Goal: Information Seeking & Learning: Learn about a topic

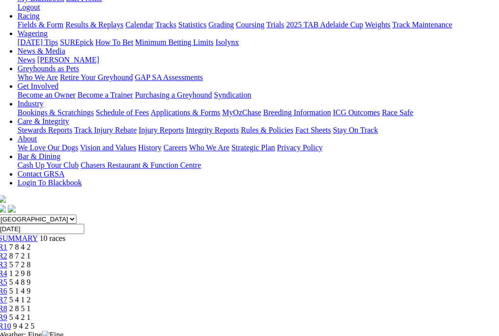
scroll to position [0, 6]
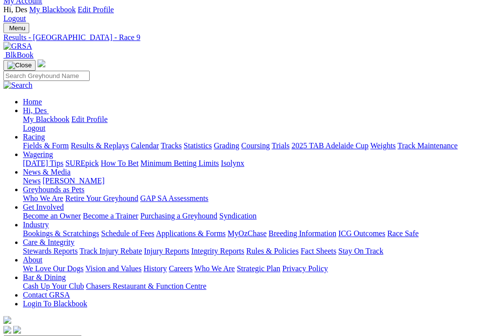
scroll to position [0, 0]
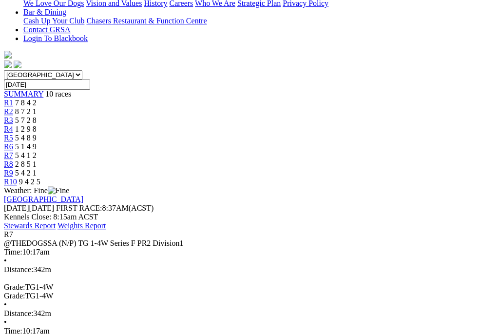
scroll to position [286, 5]
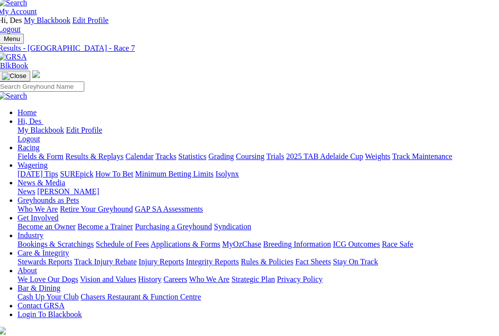
scroll to position [0, 6]
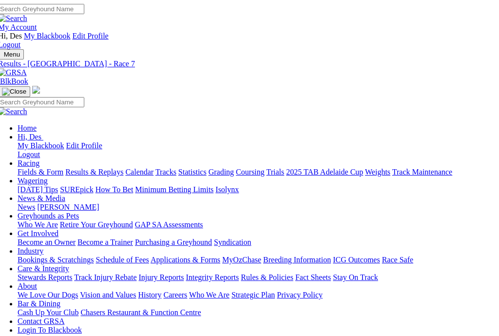
click at [41, 168] on link "Fields & Form" at bounding box center [41, 172] width 46 height 8
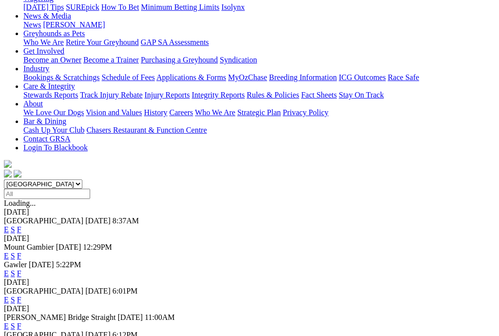
scroll to position [187, 0]
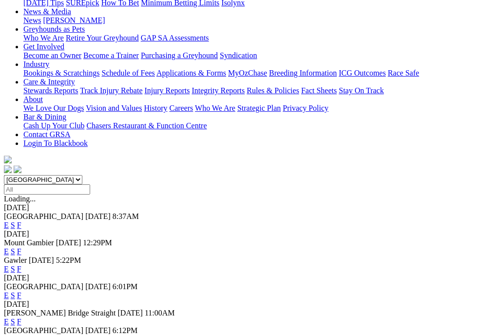
click at [21, 335] on link "F" at bounding box center [19, 339] width 4 height 8
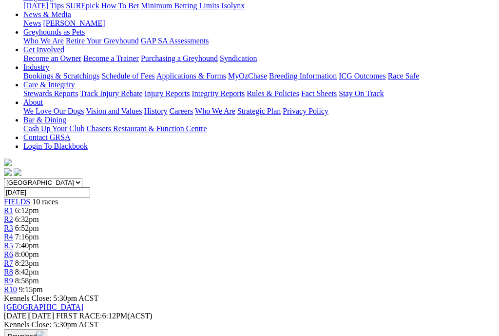
scroll to position [185, 0]
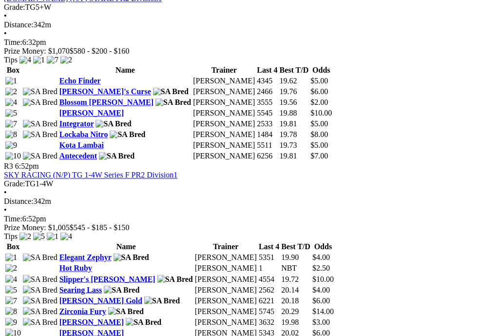
scroll to position [726, 0]
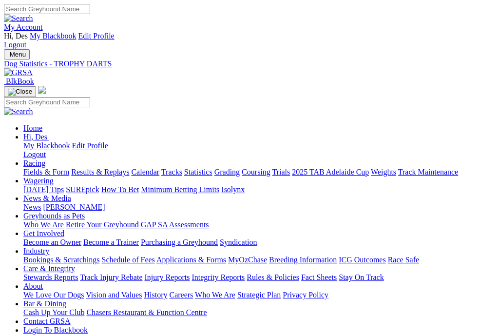
click at [43, 168] on link "Fields & Form" at bounding box center [46, 172] width 46 height 8
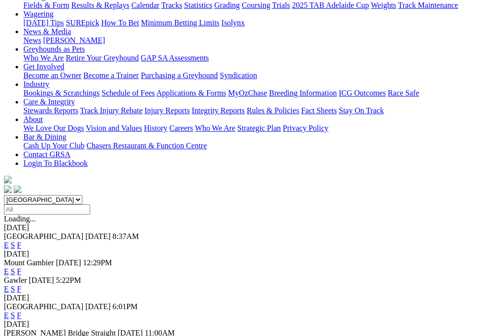
scroll to position [177, 0]
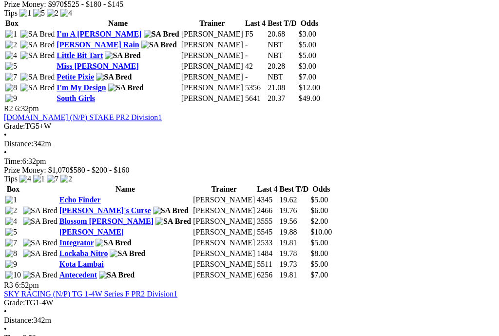
scroll to position [605, 1]
